Goal: Information Seeking & Learning: Learn about a topic

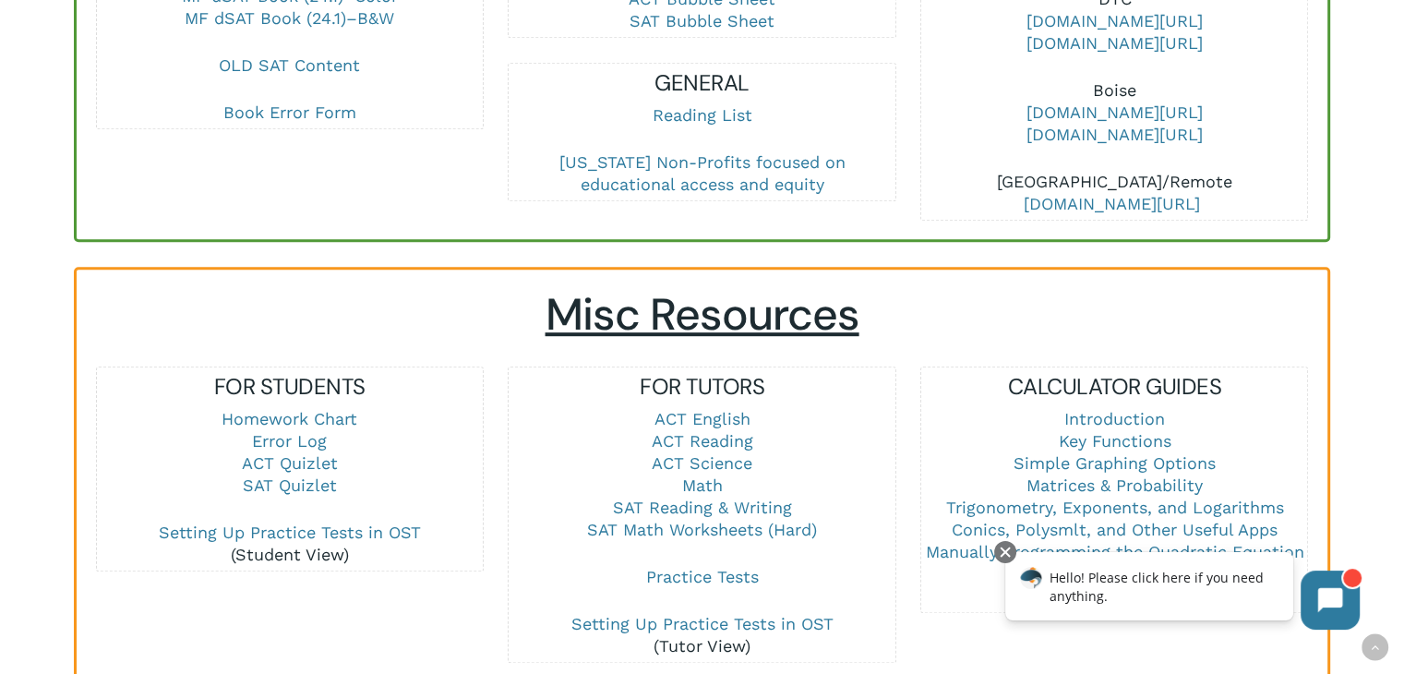
scroll to position [1015, 0]
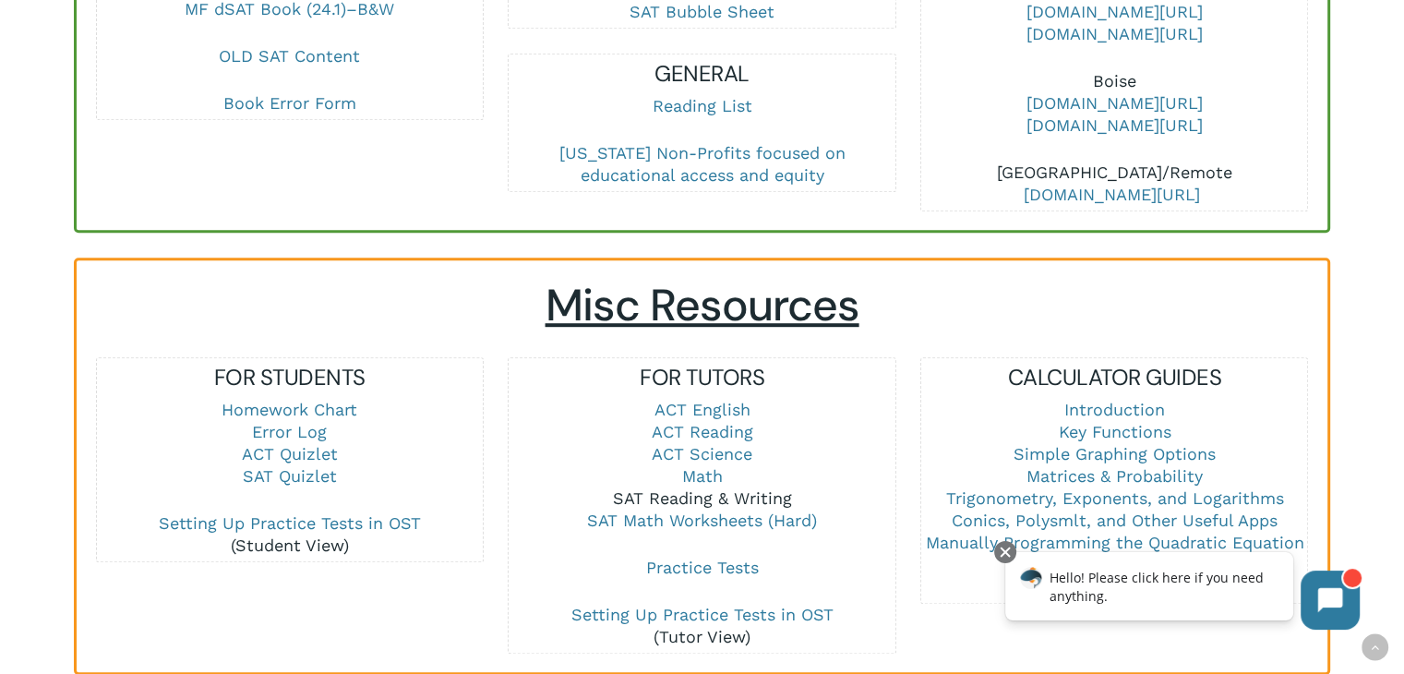
click at [742, 497] on link "SAT Reading & Writing" at bounding box center [701, 497] width 179 height 19
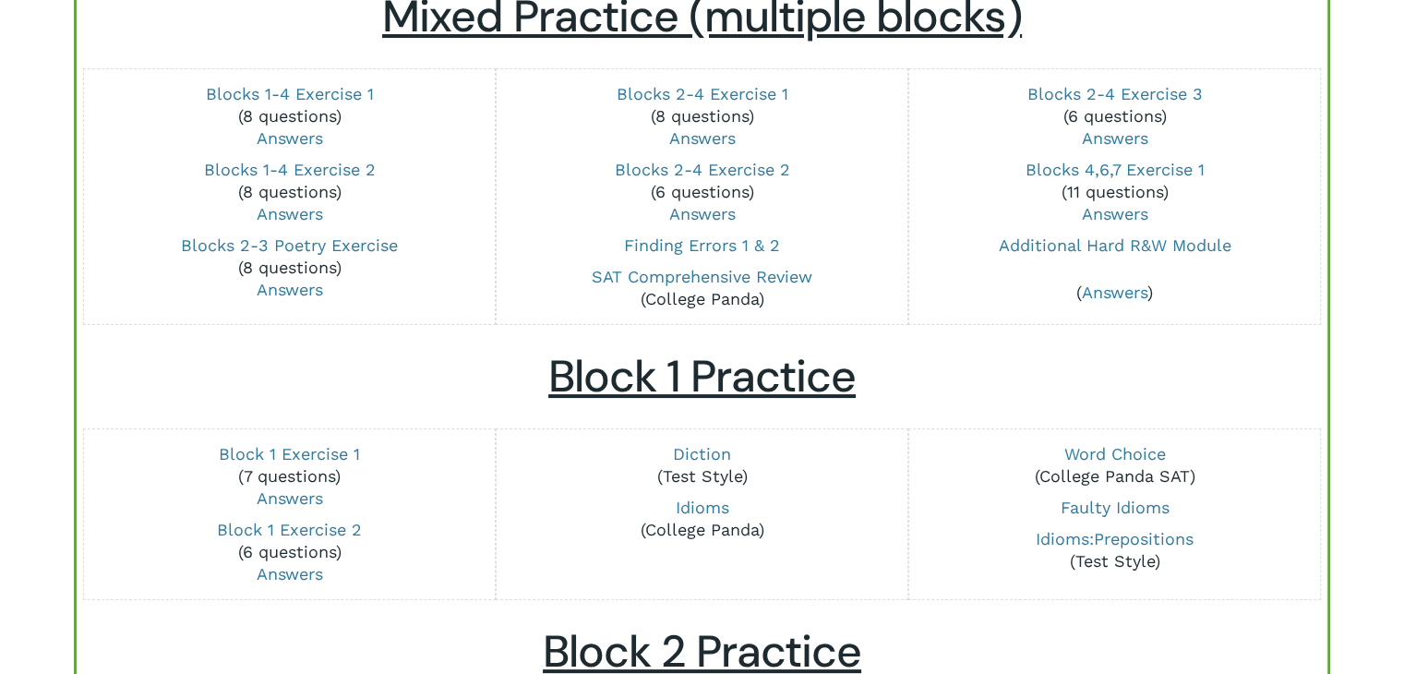
scroll to position [554, 0]
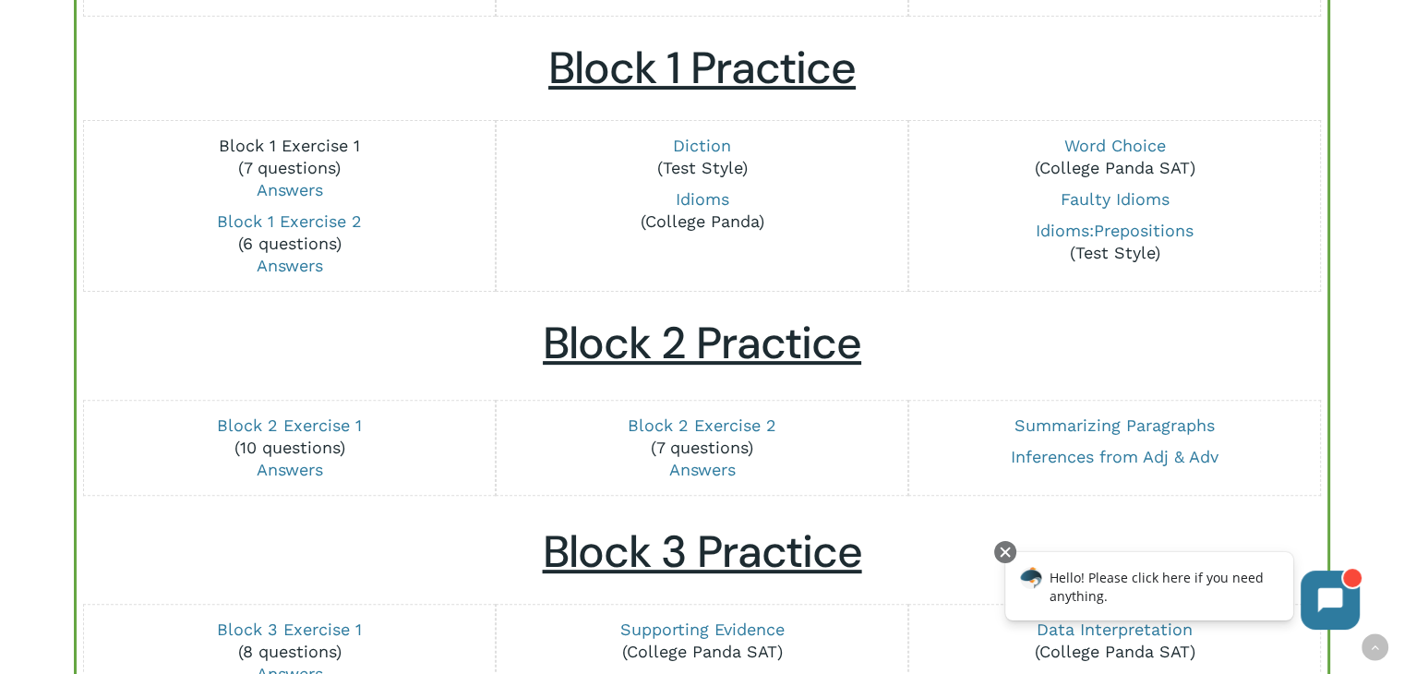
click at [262, 144] on link "Block 1 Exercise 1" at bounding box center [289, 145] width 141 height 19
